Goal: Task Accomplishment & Management: Complete application form

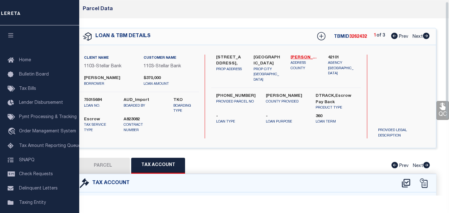
select select "100"
select select "11315"
select select "Escrow"
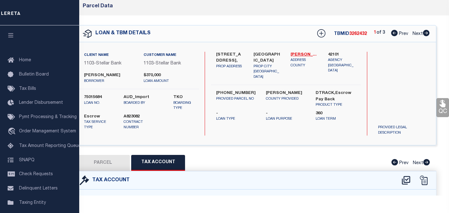
click at [328, 10] on div "Parcel Data" at bounding box center [256, 6] width 387 height 18
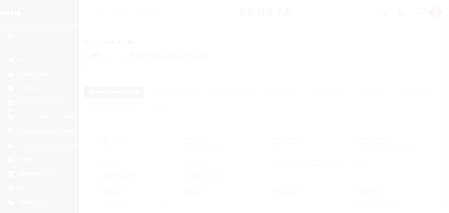
select select "1101"
select select "Mixed Portfolio"
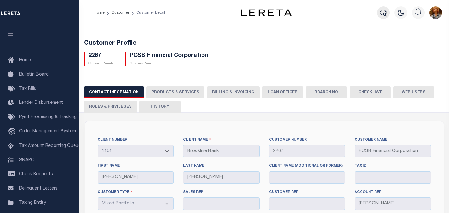
click at [383, 16] on icon "button" at bounding box center [384, 13] width 8 height 8
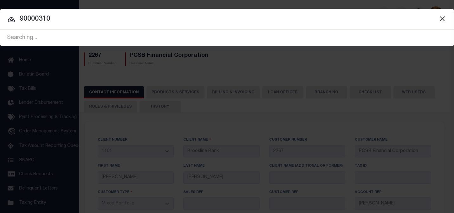
type input "90000310"
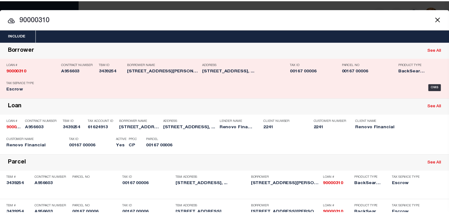
scroll to position [26, 0]
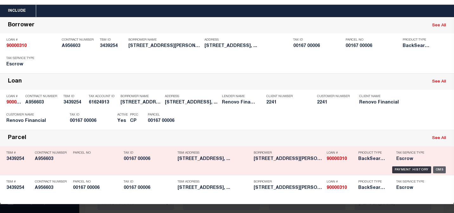
click at [436, 169] on div "OMS" at bounding box center [439, 169] width 13 height 7
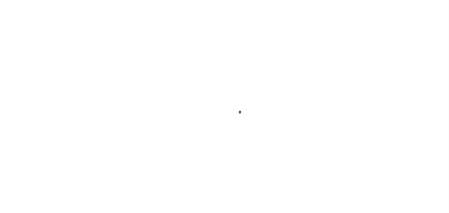
type input "90000310"
type input "[STREET_ADDRESS][PERSON_NAME] LLC, A [US_STATE] LIMITED LIABILITY COMPANY"
select select
select select "10"
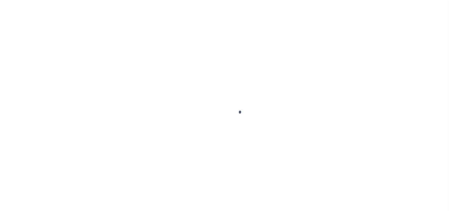
select select "Escrow"
type input "[STREET_ADDRESS]"
select select
type input "[GEOGRAPHIC_DATA]"
type input "a0kUS00000B7mw1"
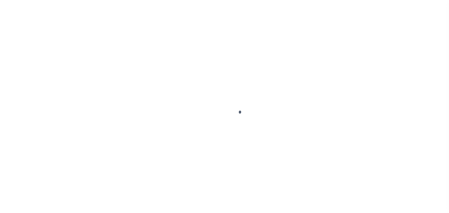
type input "NJ"
select select
select select "25067"
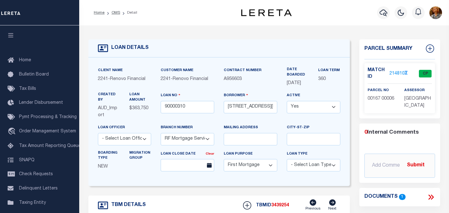
click at [394, 72] on link "2148103" at bounding box center [399, 73] width 18 height 7
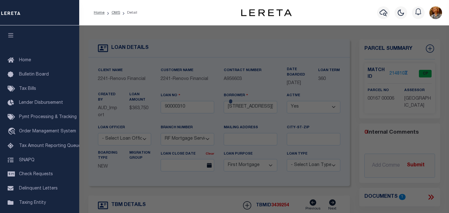
checkbox input "false"
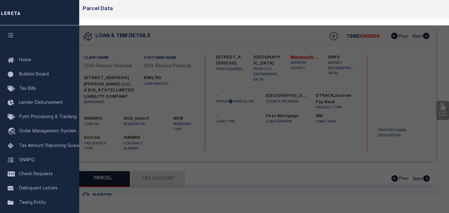
select select "CP"
type input "[STREET_ADDRESS][PERSON_NAME], LLC"
select select "AGW"
select select "LEG"
type input "[STREET_ADDRESS]"
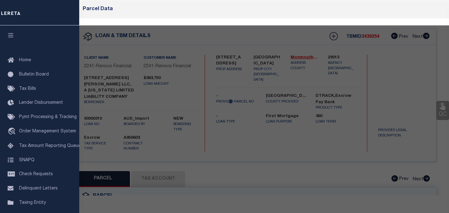
type input "[GEOGRAPHIC_DATA]"
type textarea "Block 167 Lot 6"
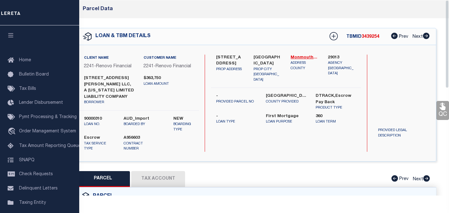
click at [173, 179] on button "Tax Account" at bounding box center [158, 179] width 54 height 16
select select "100"
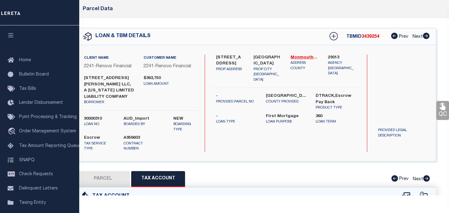
click at [268, 12] on div "Parcel Data" at bounding box center [256, 9] width 387 height 18
